Goal: Obtain resource: Download file/media

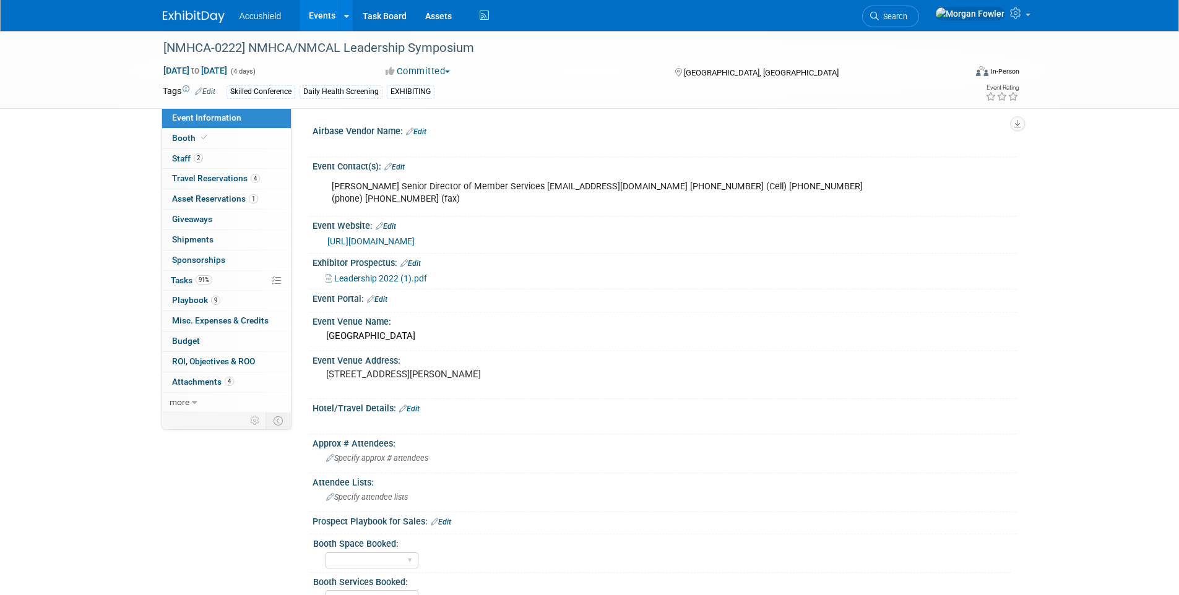
click at [193, 14] on img at bounding box center [194, 17] width 62 height 12
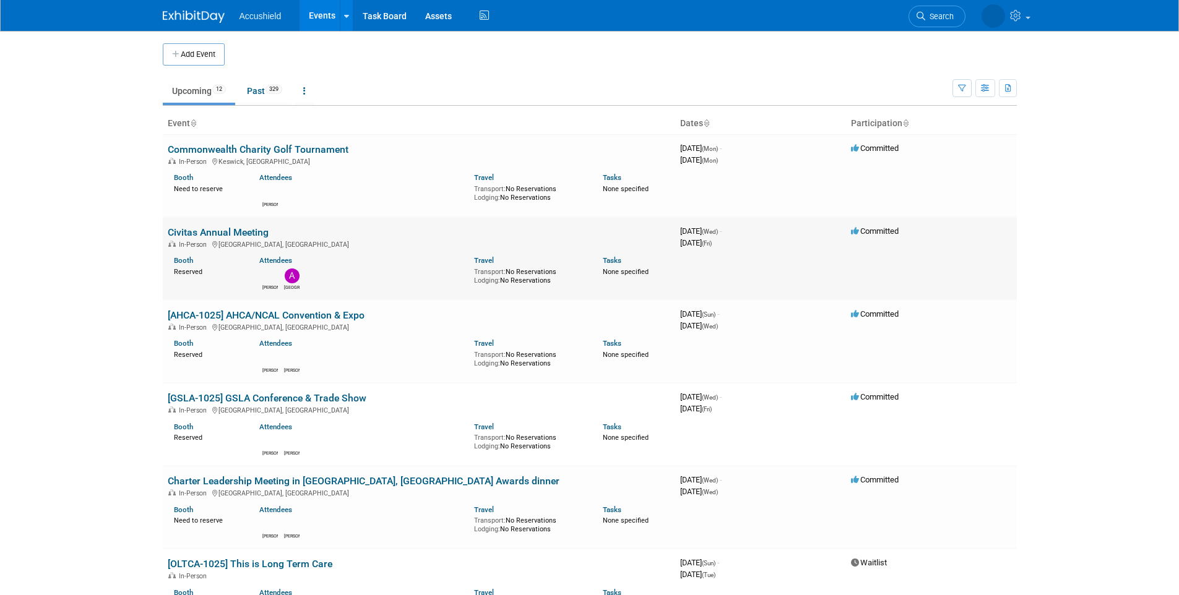
scroll to position [2, 0]
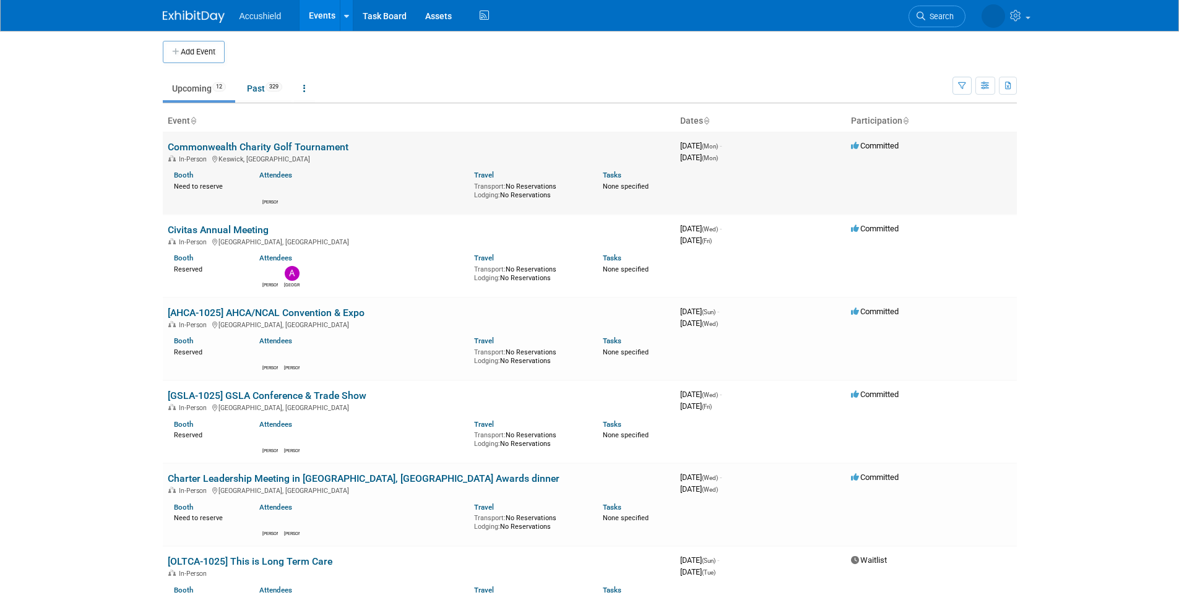
click at [312, 147] on link "Commonwealth Charity Golf Tournament" at bounding box center [258, 147] width 181 height 12
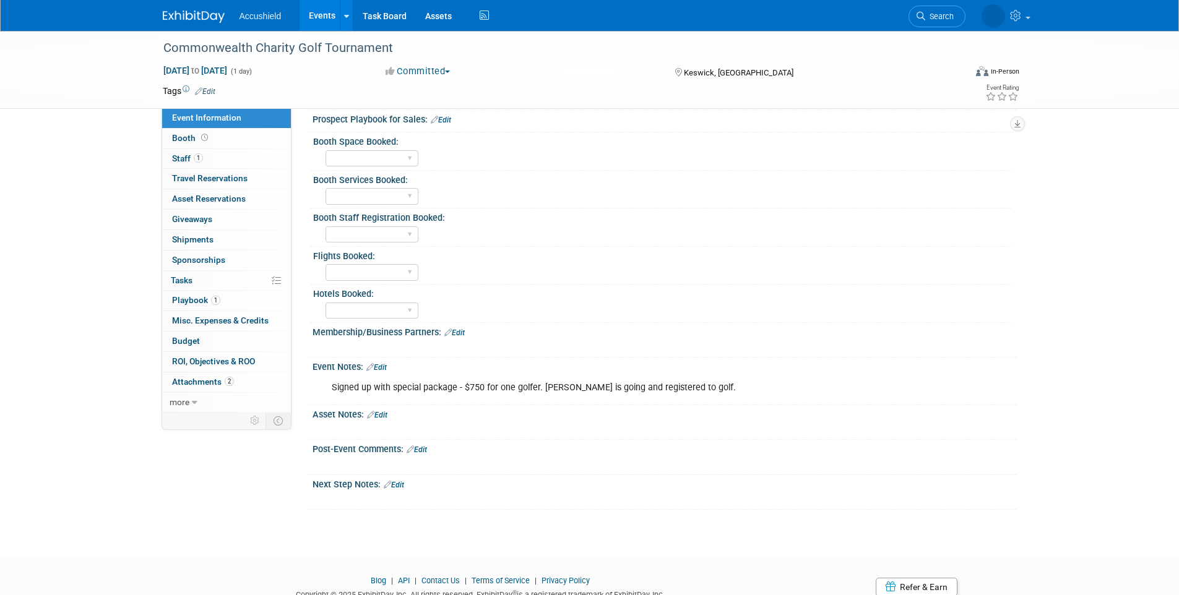
scroll to position [392, 0]
click at [249, 295] on link "1 Playbook 1" at bounding box center [226, 301] width 129 height 20
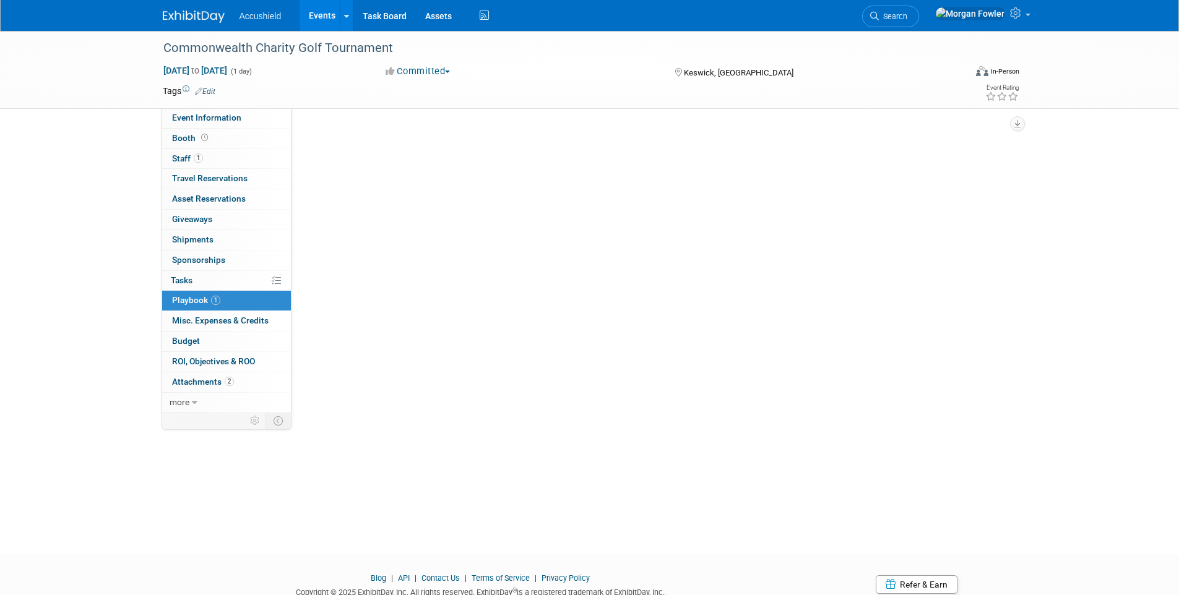
scroll to position [0, 0]
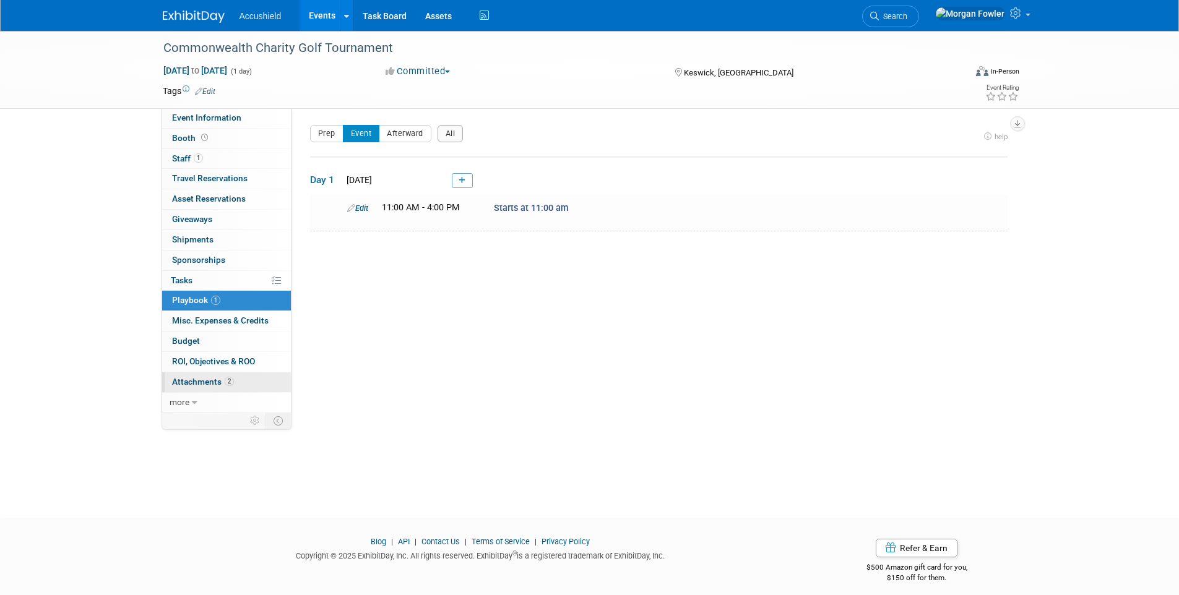
click at [220, 381] on span "Attachments 2" at bounding box center [203, 382] width 62 height 10
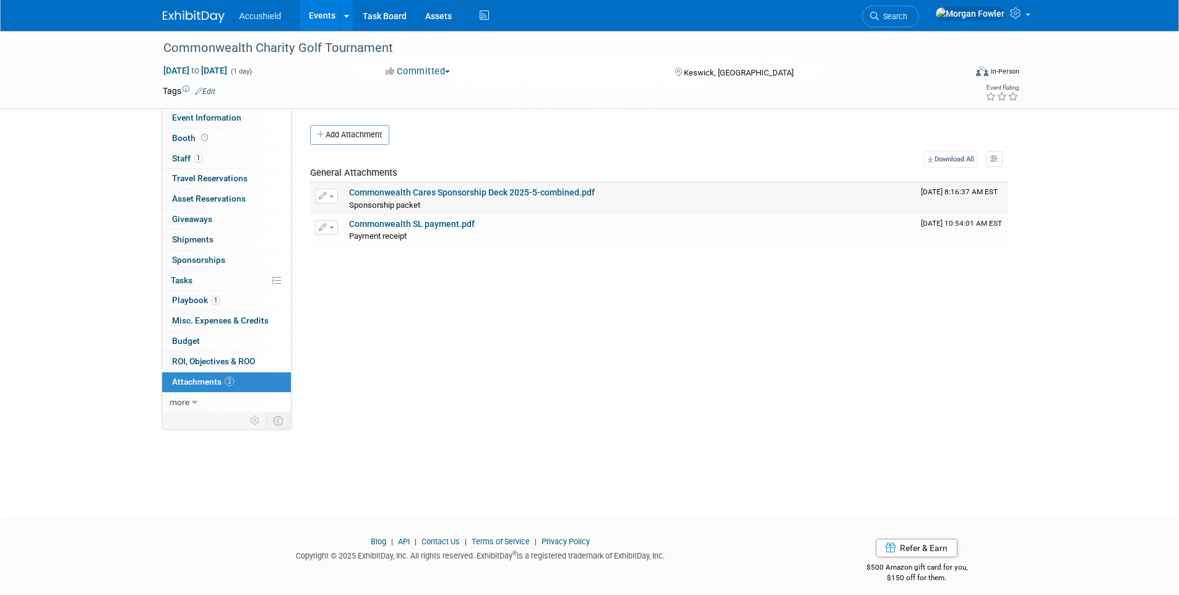
click at [509, 190] on link "Commonwealth Cares Sponsorship Deck 2025-5-combined.pdf" at bounding box center [472, 193] width 246 height 10
